Goal: Find specific page/section: Find specific page/section

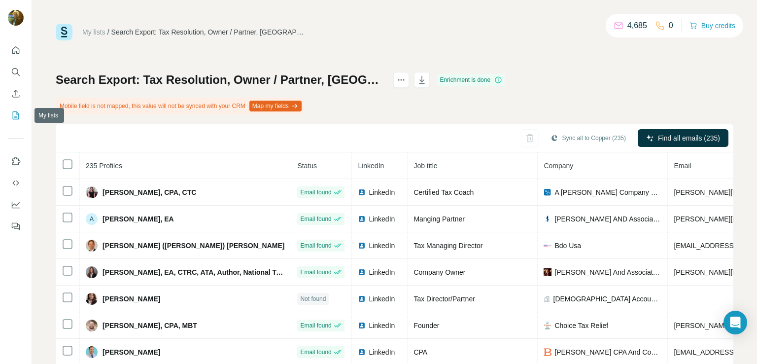
click at [16, 112] on icon "My lists" at bounding box center [16, 115] width 6 height 8
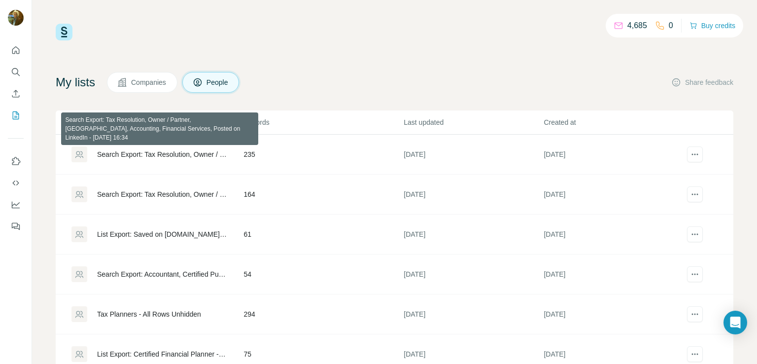
click at [187, 154] on div "Search Export: Tax Resolution, Owner / Partner, [GEOGRAPHIC_DATA], Accounting, …" at bounding box center [162, 154] width 130 height 10
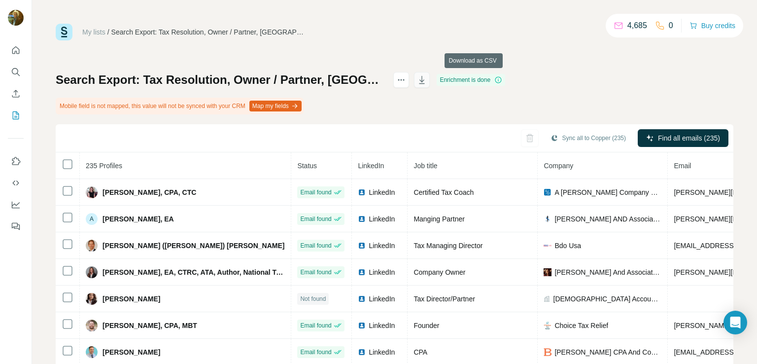
click at [430, 77] on button "button" at bounding box center [422, 80] width 16 height 16
